Goal: Transaction & Acquisition: Download file/media

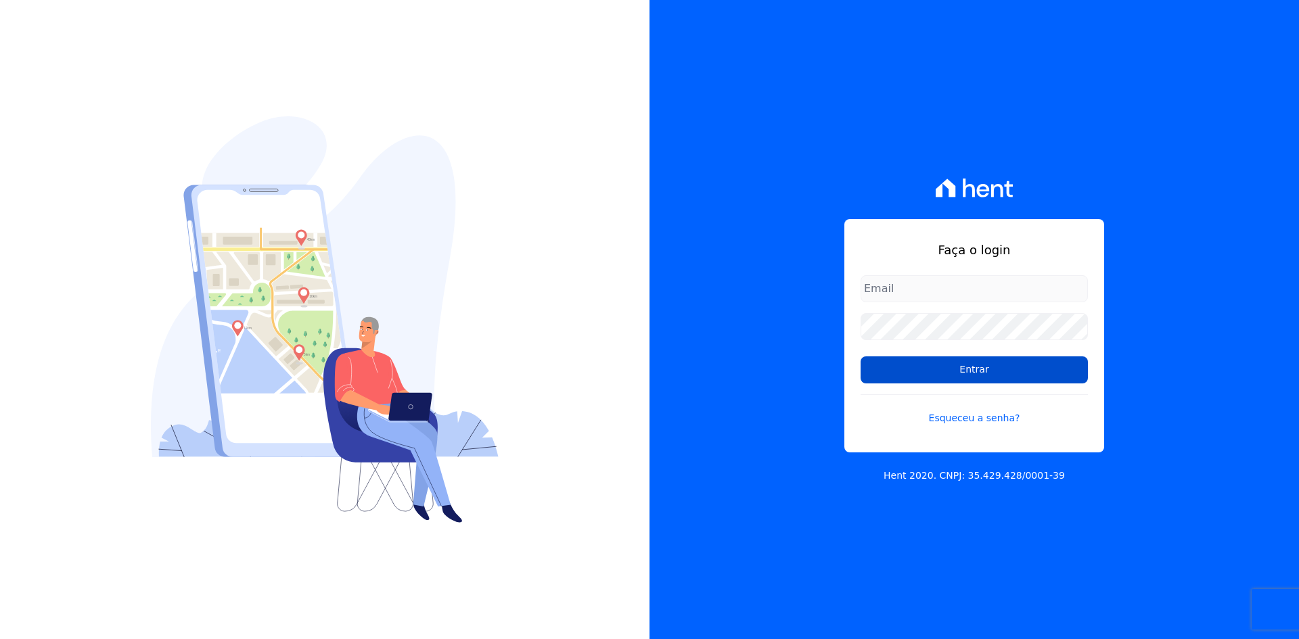
type input "[EMAIL_ADDRESS][DOMAIN_NAME]"
click at [971, 378] on input "Entrar" at bounding box center [974, 370] width 227 height 27
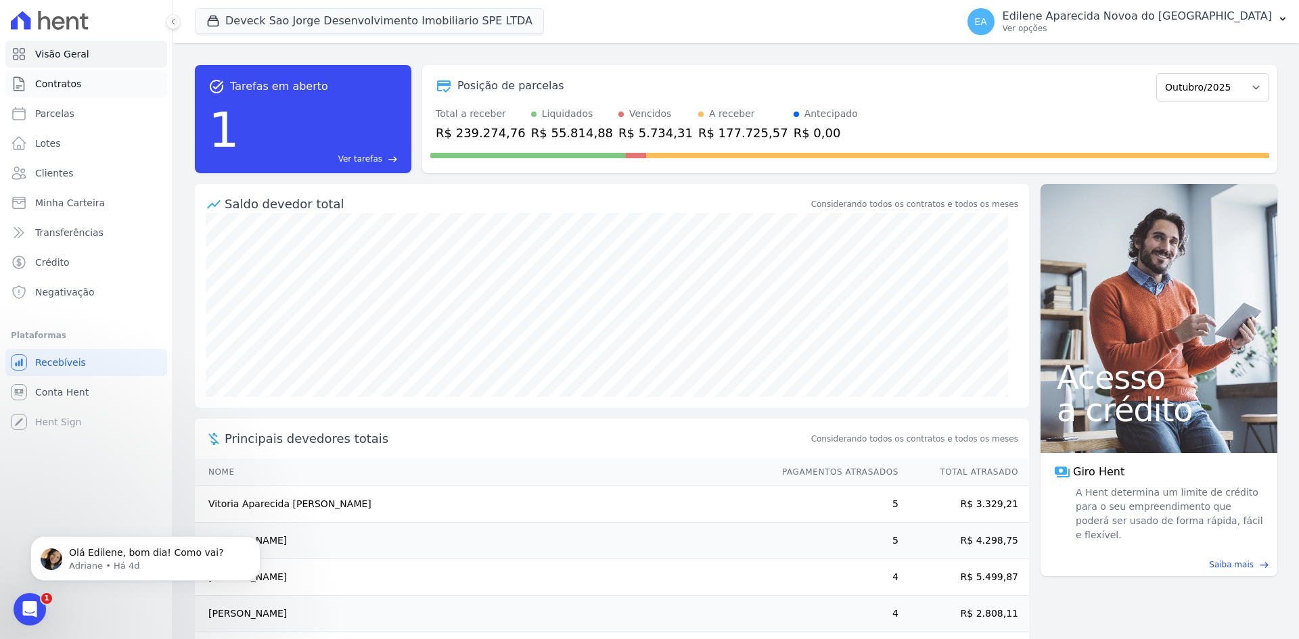
click at [70, 90] on span "Contratos" at bounding box center [58, 84] width 46 height 14
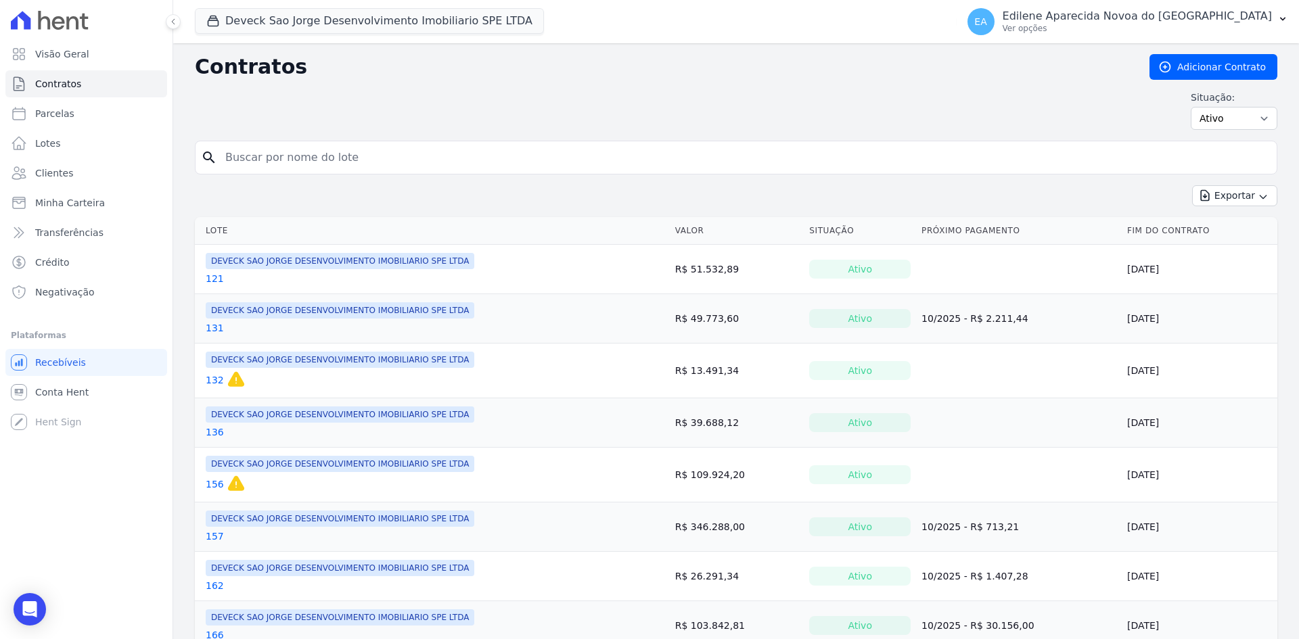
click at [402, 153] on input "search" at bounding box center [744, 157] width 1054 height 27
type input "162"
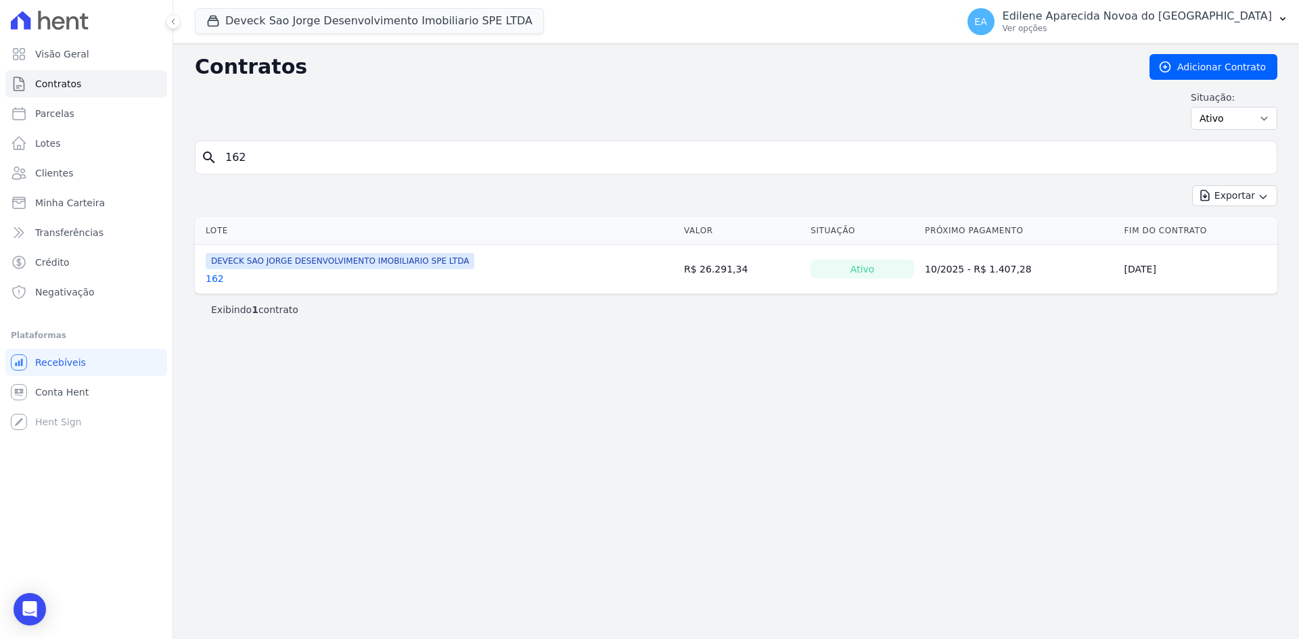
click at [211, 276] on link "162" at bounding box center [215, 279] width 18 height 14
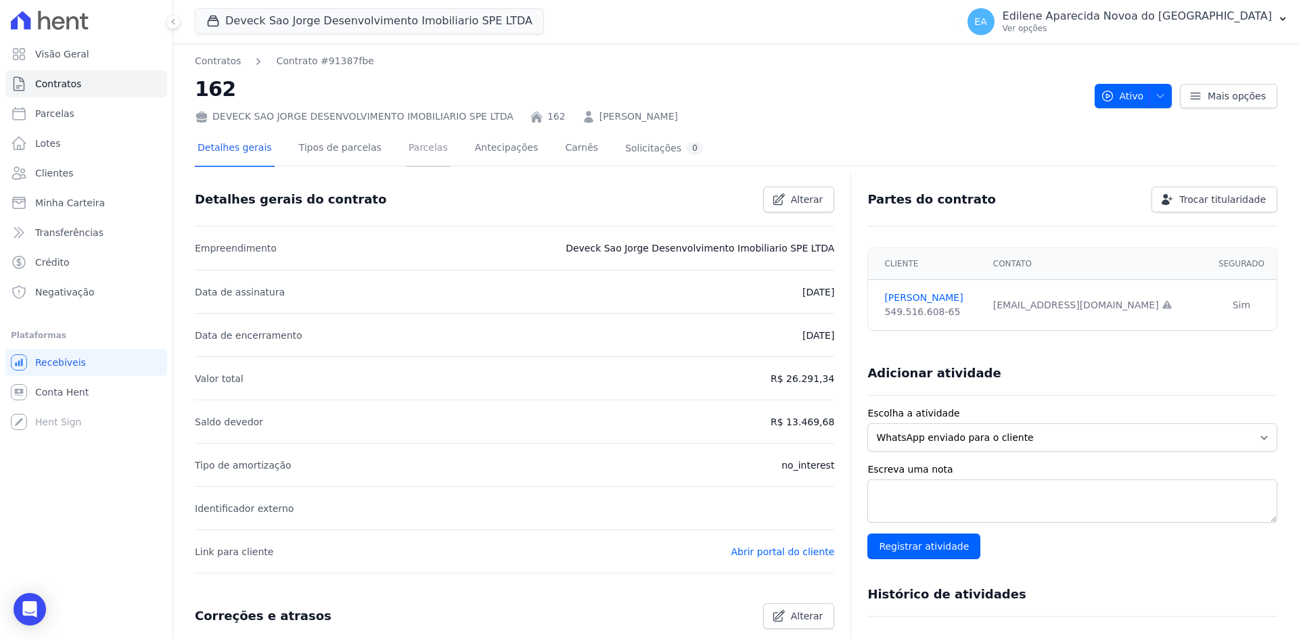
click at [411, 149] on link "Parcelas" at bounding box center [428, 149] width 45 height 36
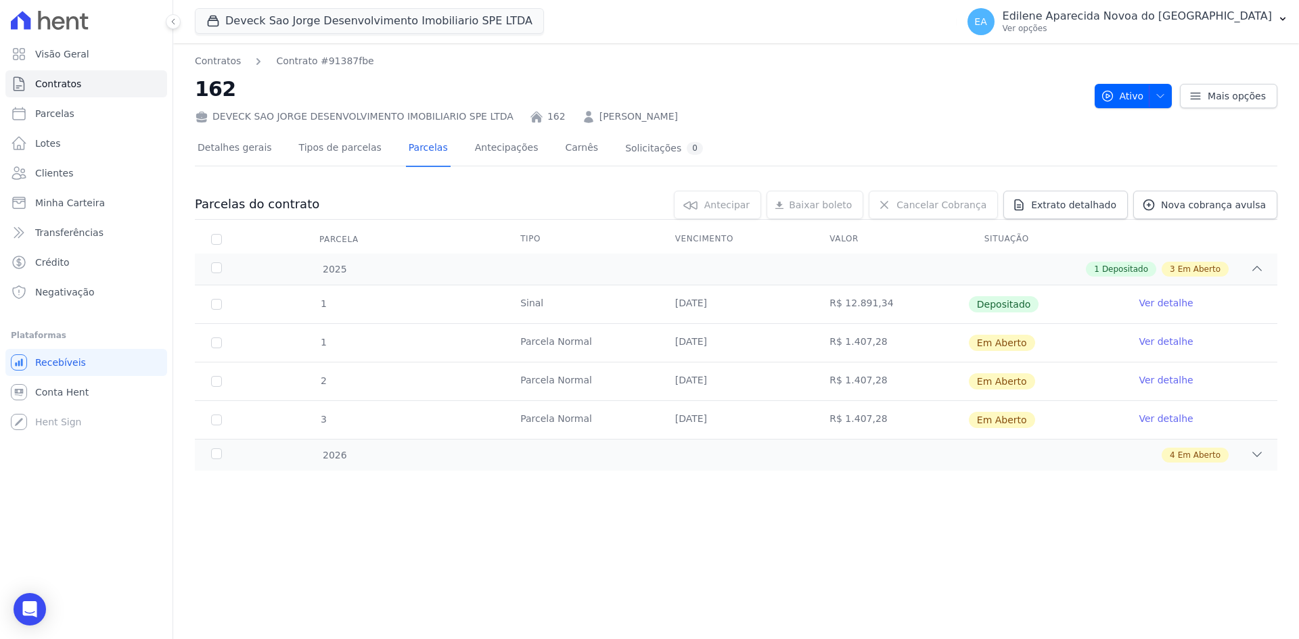
click at [1175, 304] on link "Ver detalhe" at bounding box center [1166, 303] width 54 height 14
click at [1168, 341] on link "Ver detalhe" at bounding box center [1166, 342] width 54 height 14
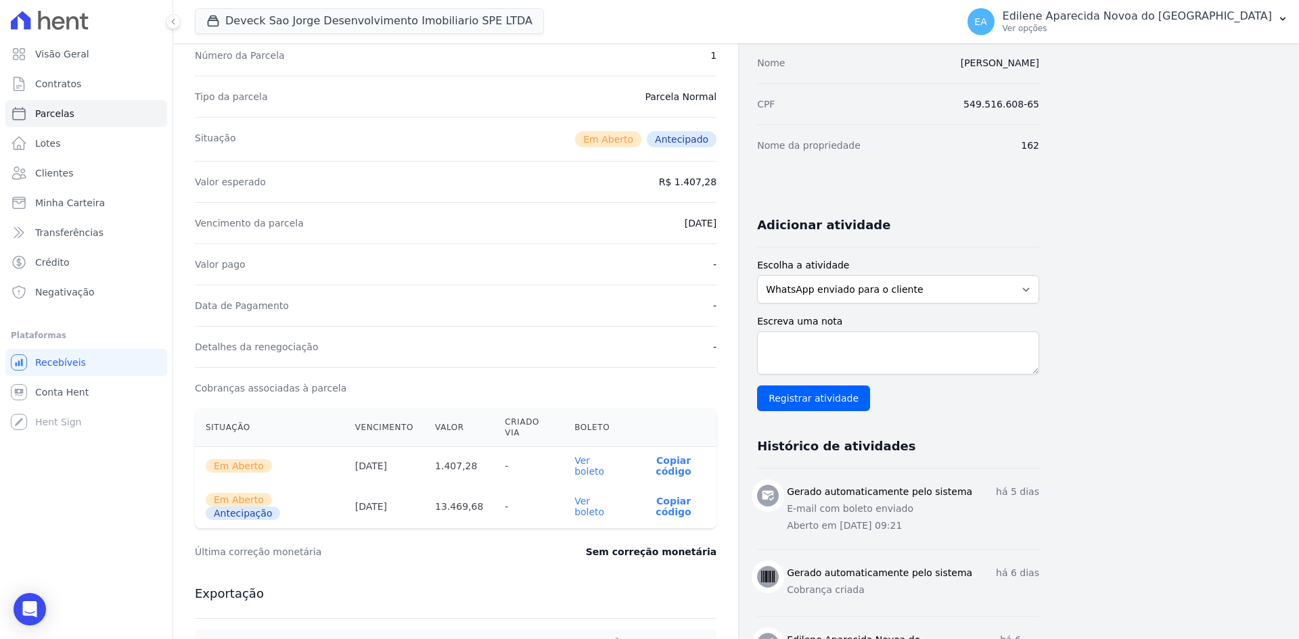
scroll to position [135, 0]
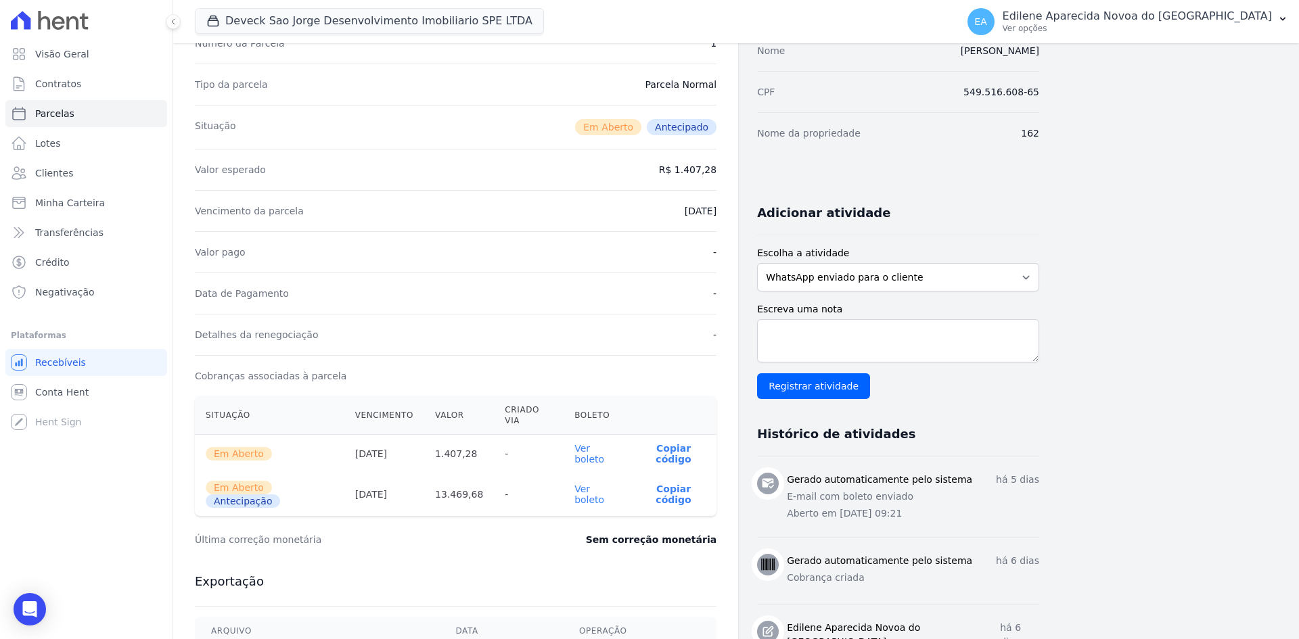
click at [598, 443] on link "Ver boleto" at bounding box center [589, 454] width 30 height 22
click at [69, 360] on span "Recebíveis" at bounding box center [60, 363] width 51 height 14
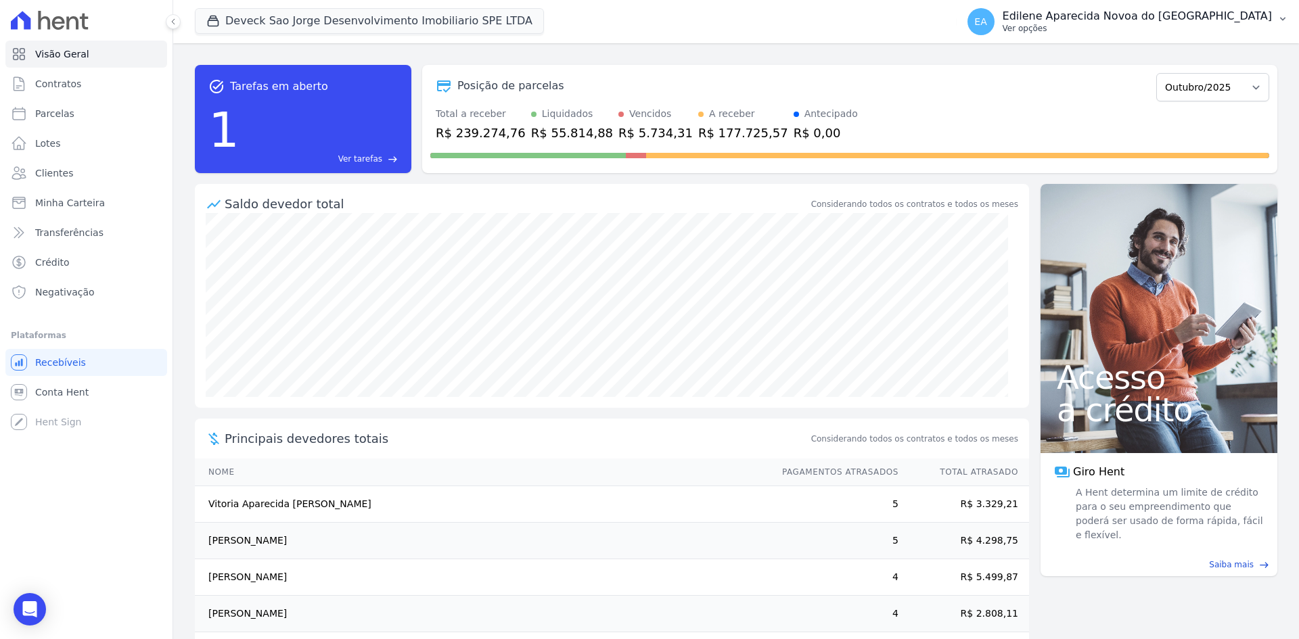
click at [1073, 28] on p "Ver opções" at bounding box center [1137, 28] width 269 height 11
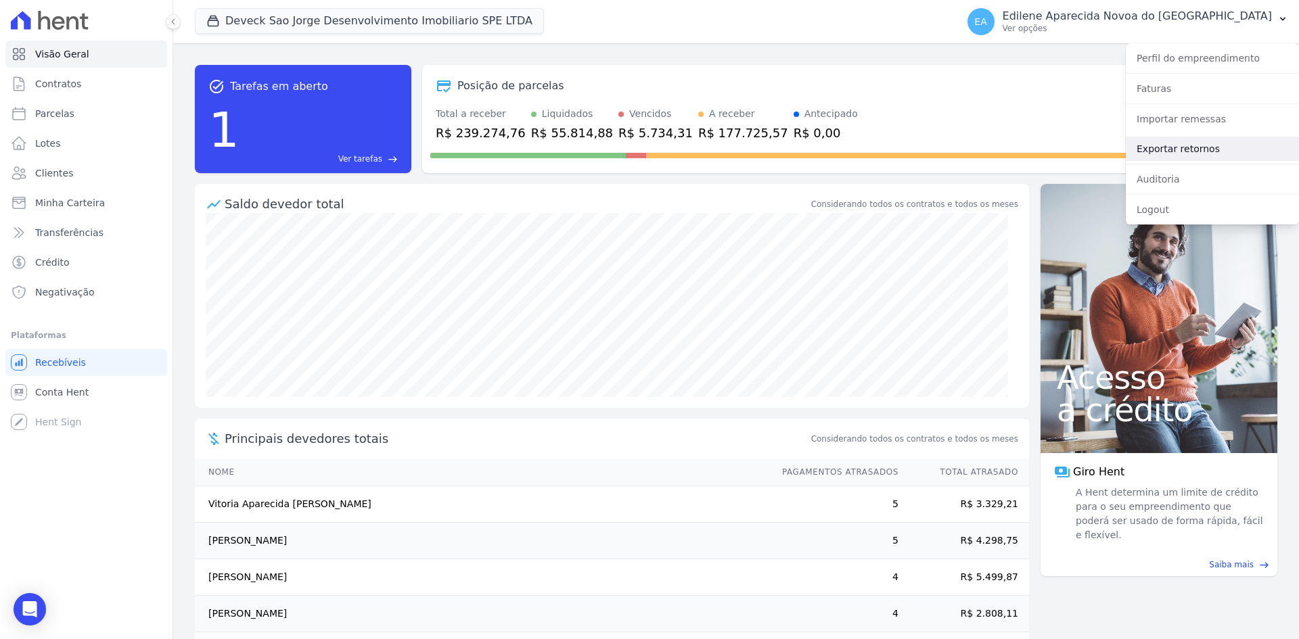
click at [1183, 147] on link "Exportar retornos" at bounding box center [1212, 149] width 173 height 24
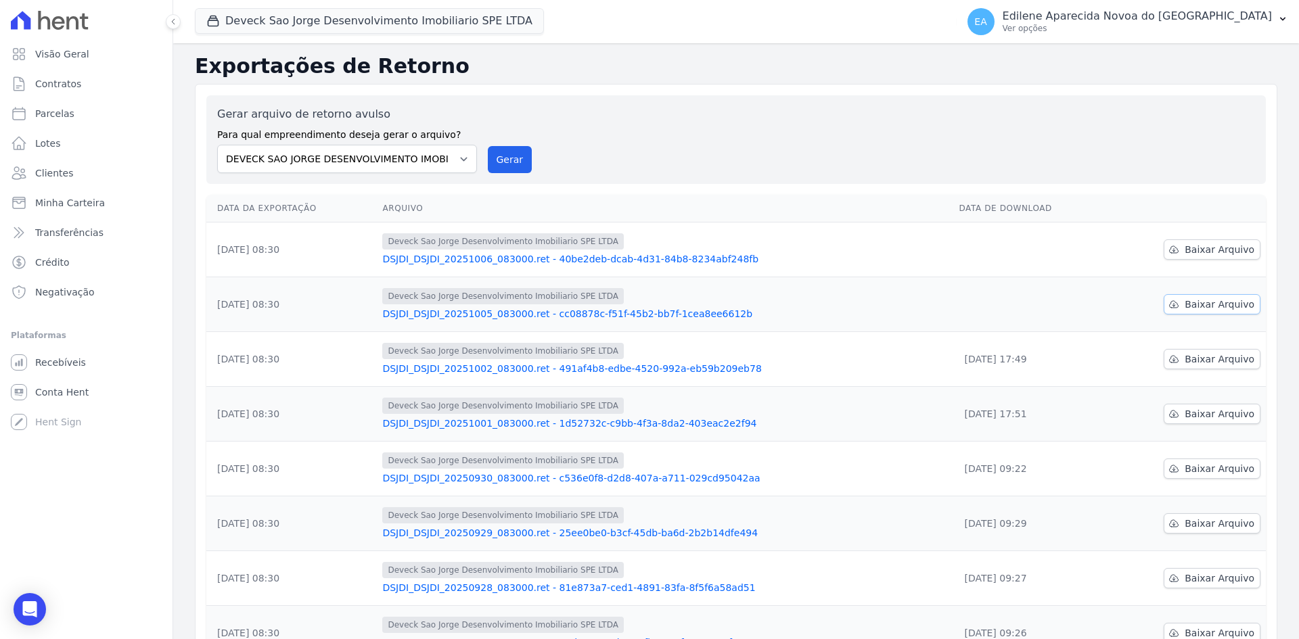
click at [1200, 306] on span "Baixar Arquivo" at bounding box center [1220, 305] width 70 height 14
click at [1208, 248] on span "Baixar Arquivo" at bounding box center [1220, 250] width 70 height 14
